Goal: Information Seeking & Learning: Learn about a topic

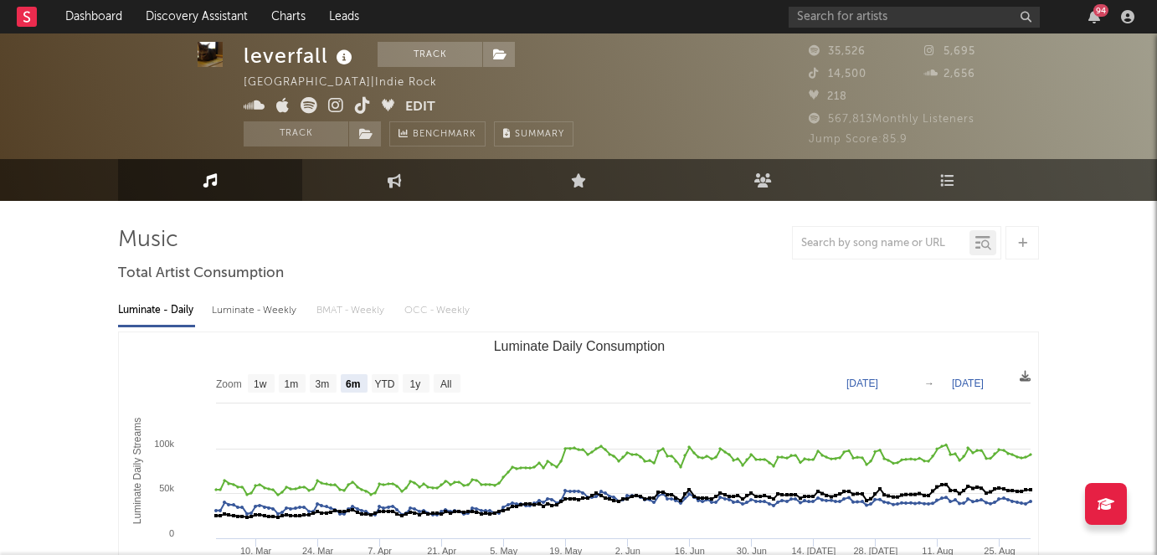
select select "6m"
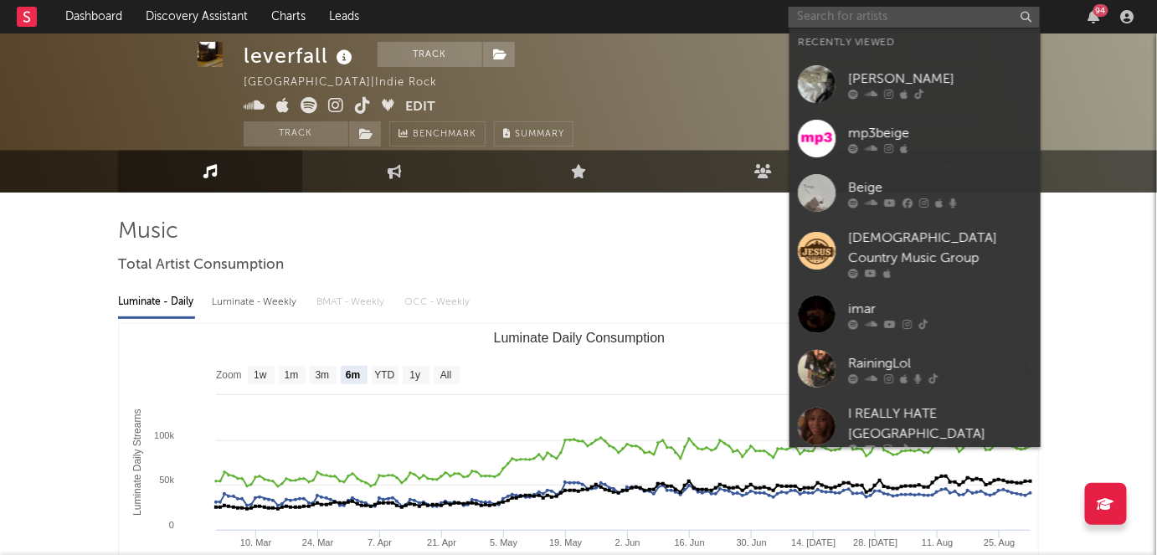
click at [950, 9] on input "text" at bounding box center [914, 17] width 251 height 21
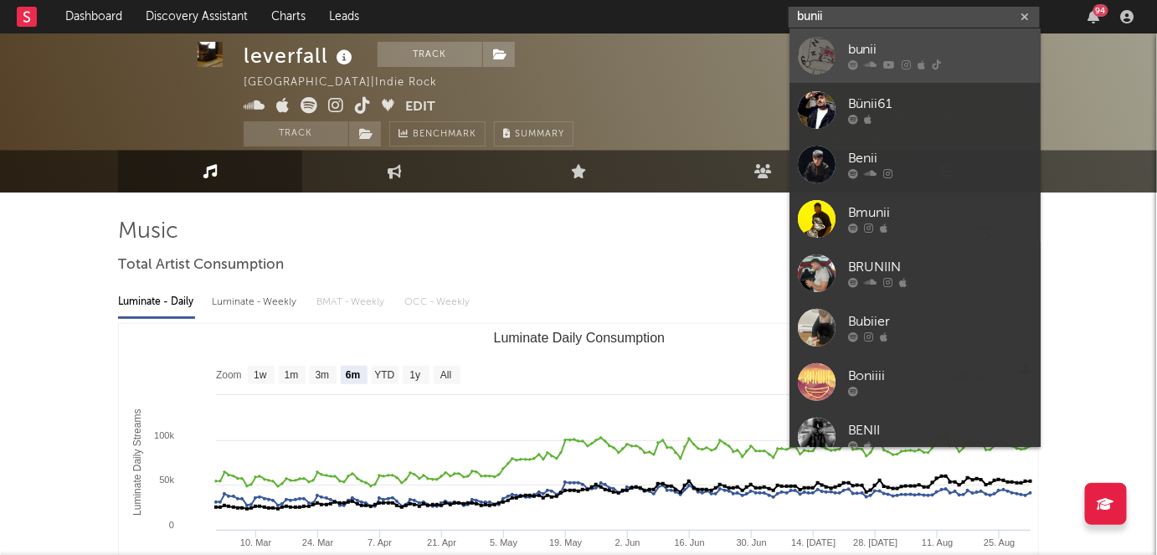
type input "bunii"
click at [874, 58] on div "bunii" at bounding box center [940, 50] width 184 height 20
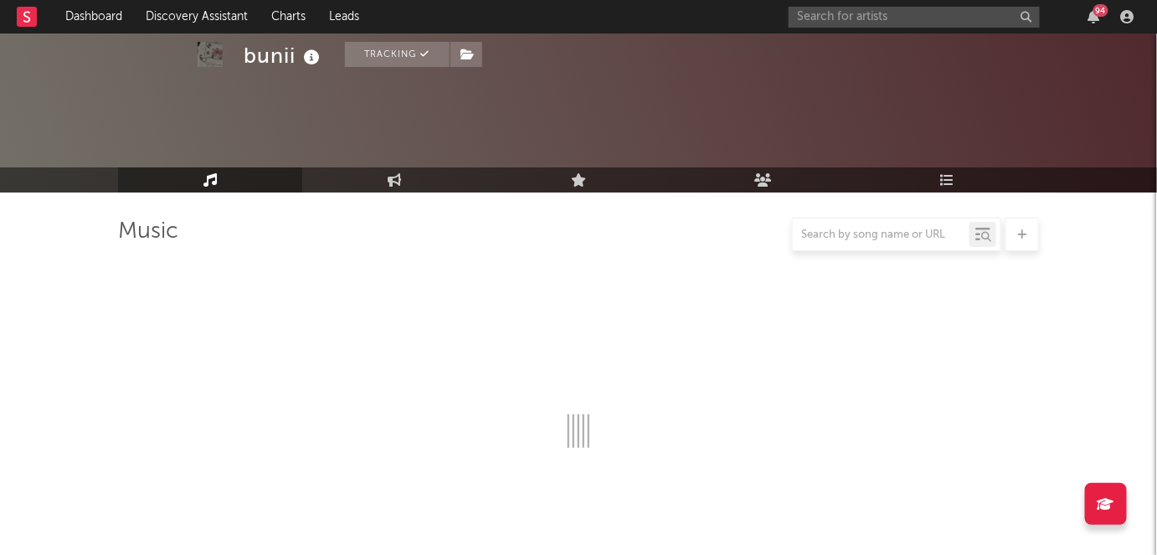
scroll to position [121, 0]
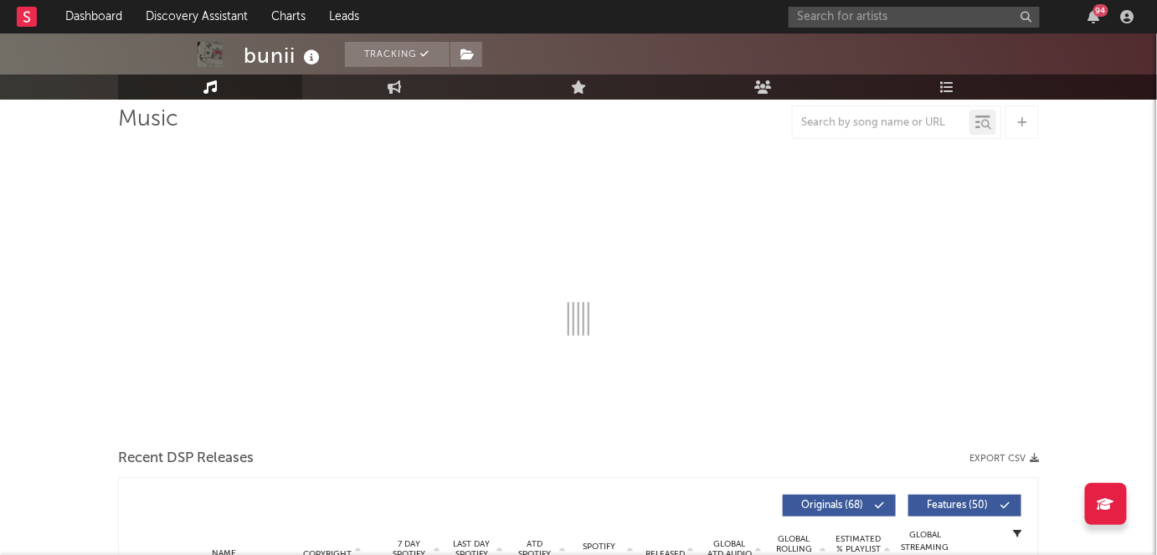
select select "6m"
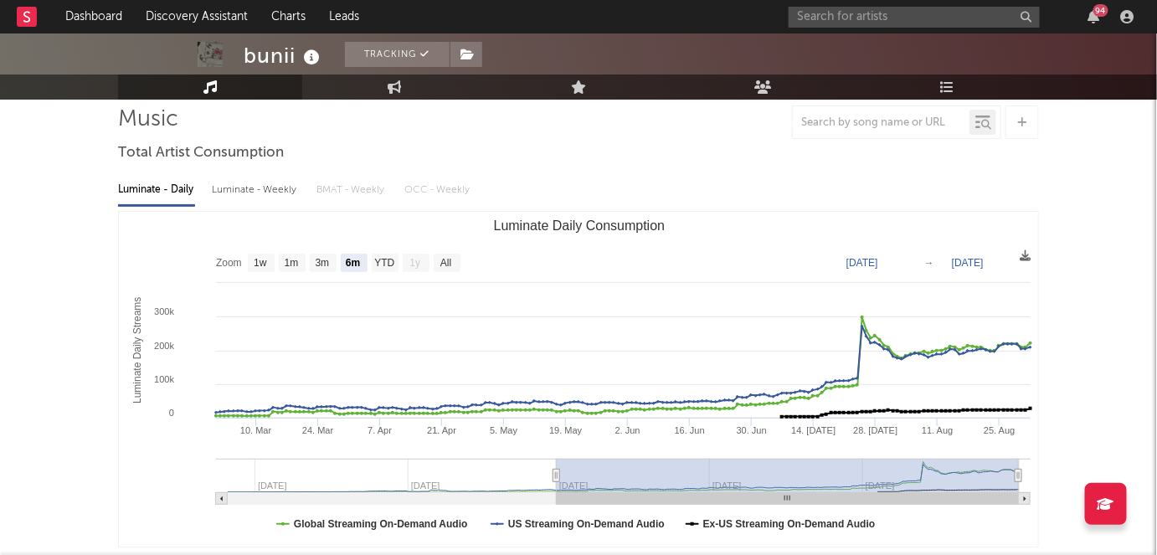
scroll to position [81, 0]
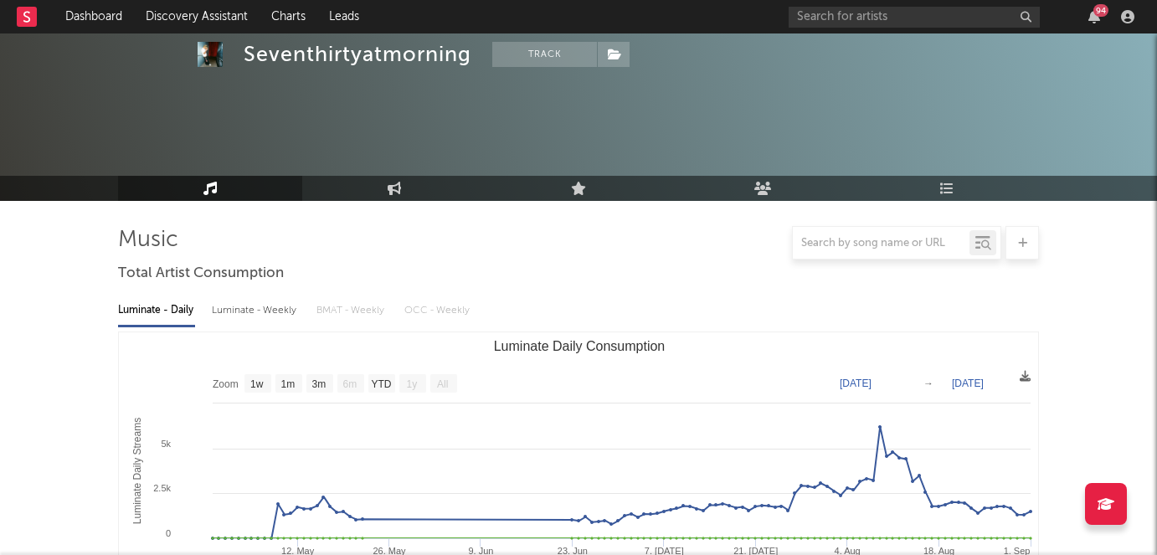
select select "1w"
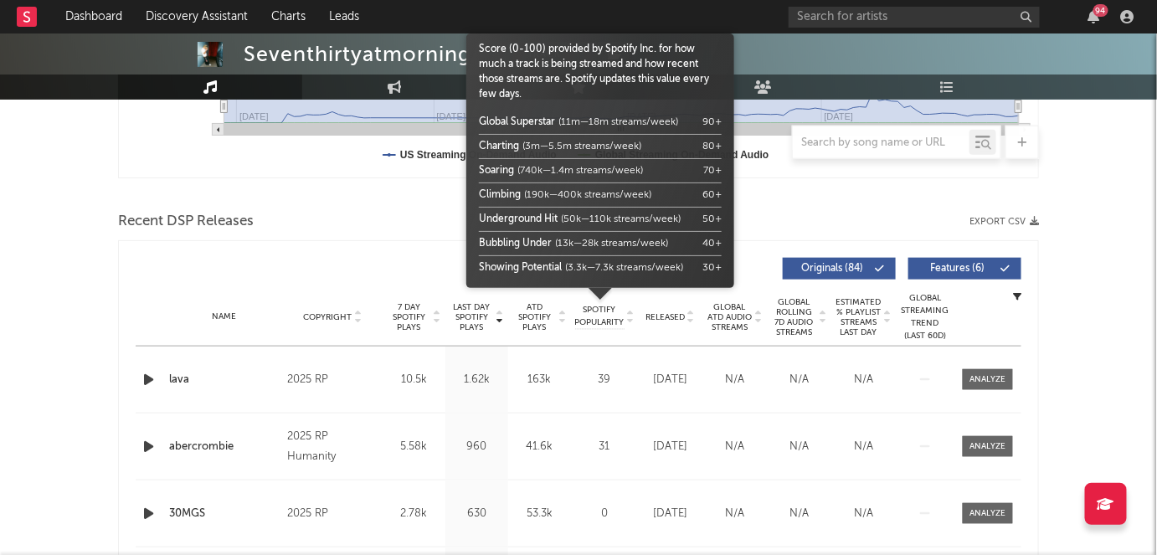
scroll to position [633, 0]
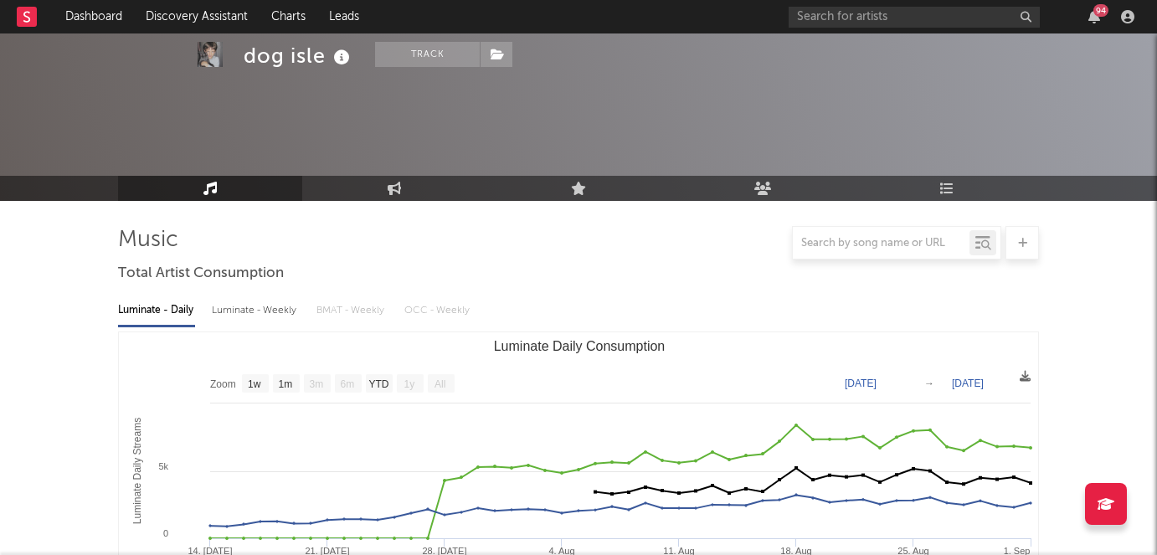
select select "1w"
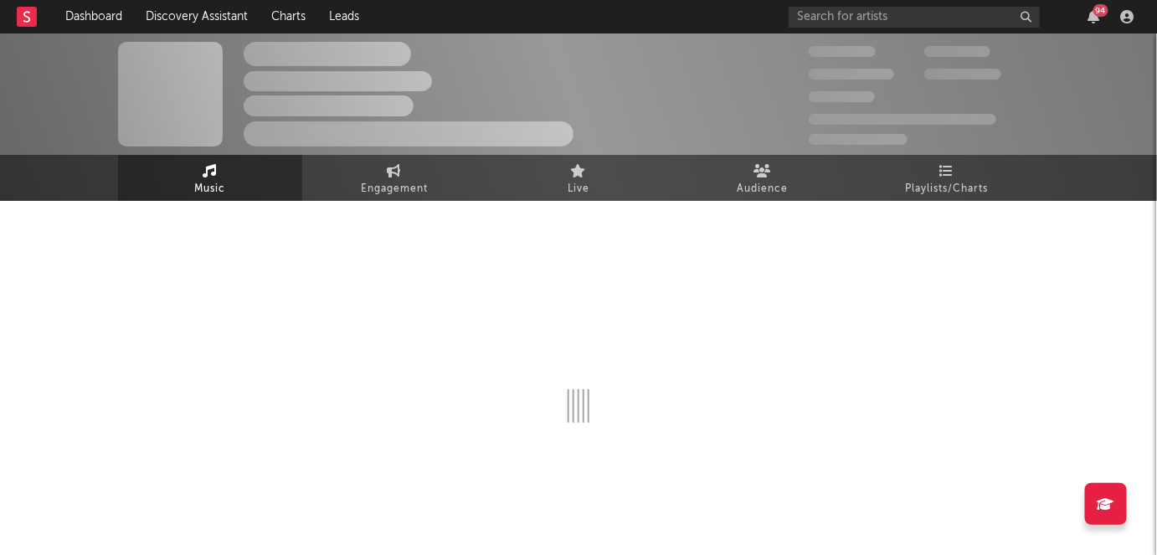
select select "6m"
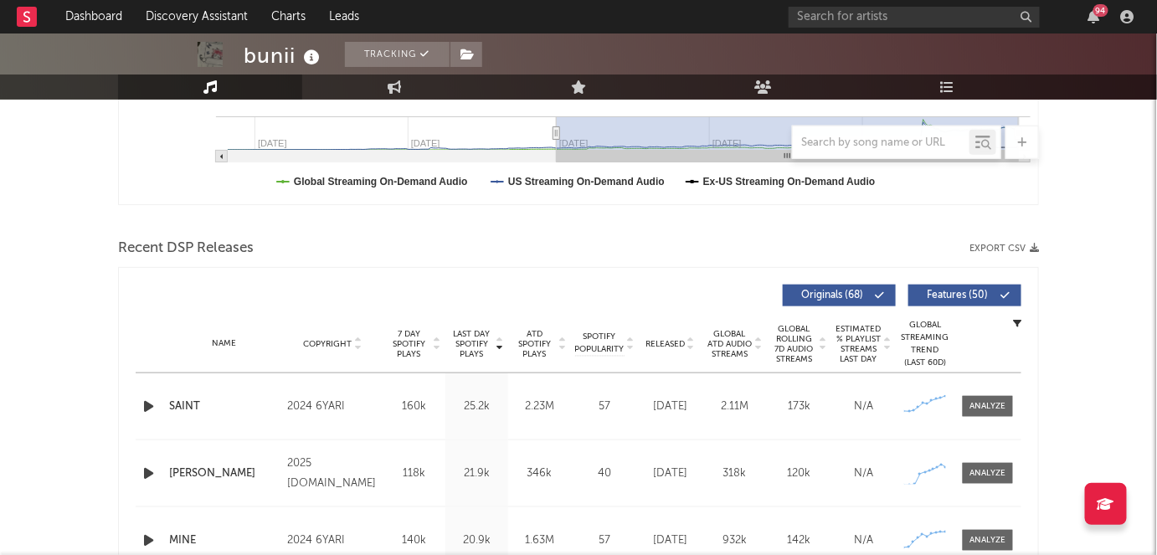
scroll to position [348, 0]
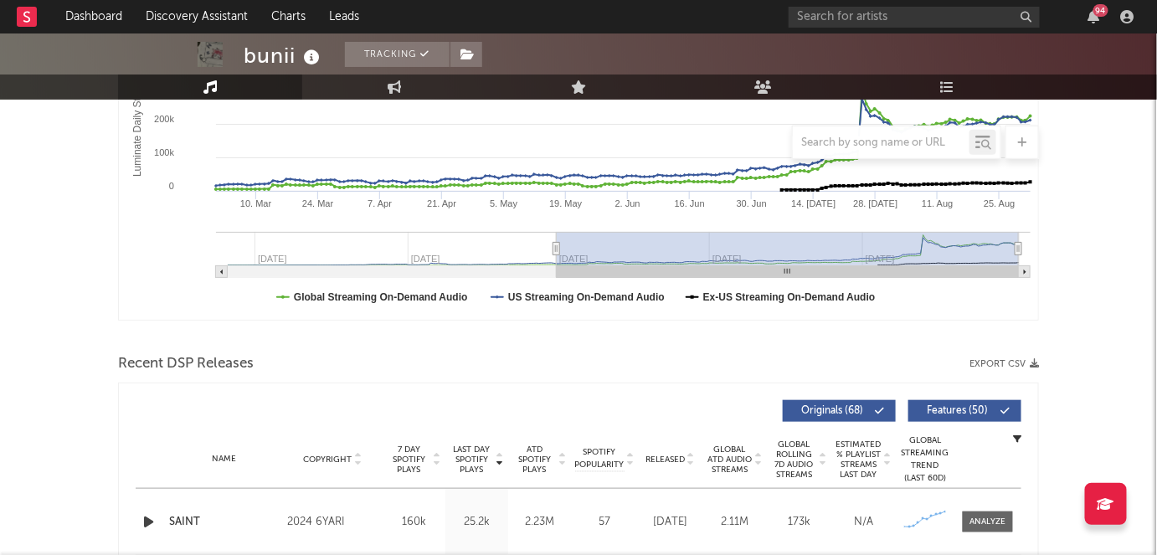
click at [1085, 23] on div "94" at bounding box center [965, 16] width 352 height 33
click at [1088, 23] on div "94" at bounding box center [1094, 16] width 25 height 13
click at [1094, 18] on icon "button" at bounding box center [1095, 16] width 12 height 13
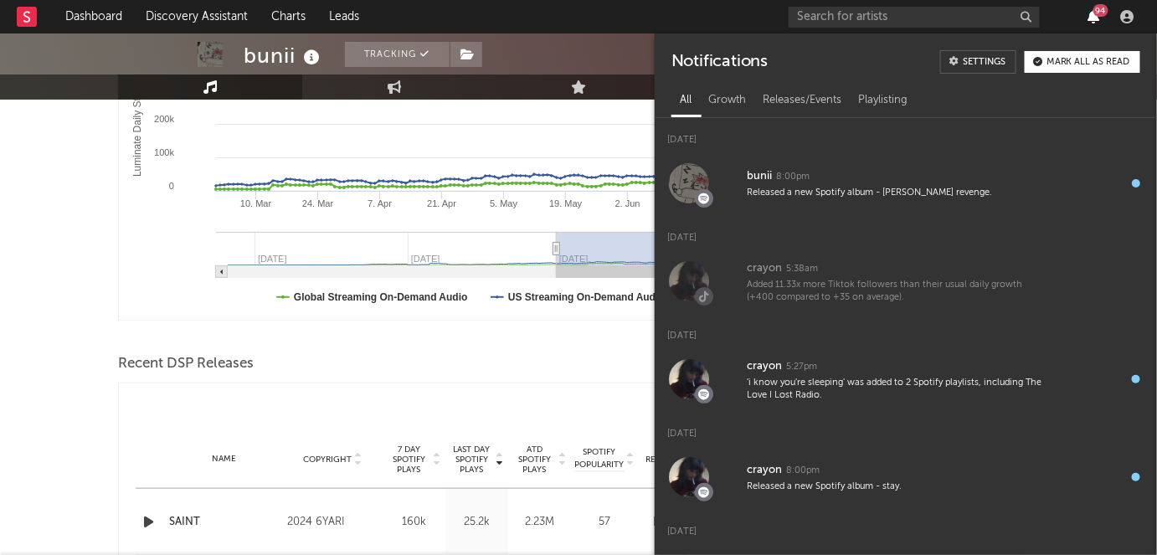
click at [1094, 18] on icon "button" at bounding box center [1095, 16] width 12 height 13
